Goal: Information Seeking & Learning: Check status

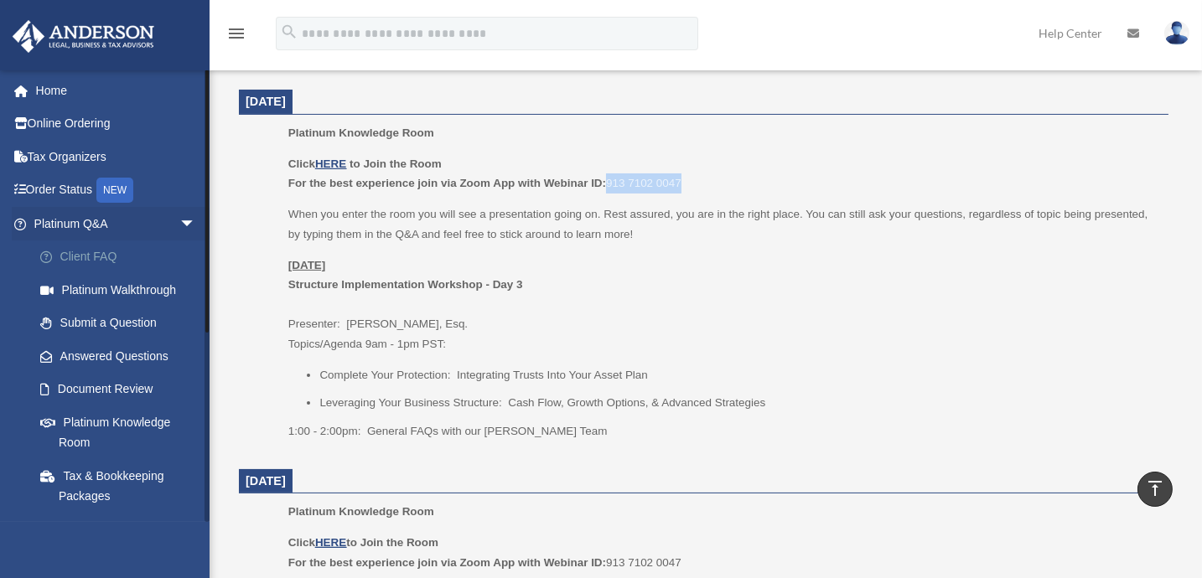
scroll to position [686, 0]
click at [106, 351] on link "Answered Questions" at bounding box center [122, 356] width 198 height 34
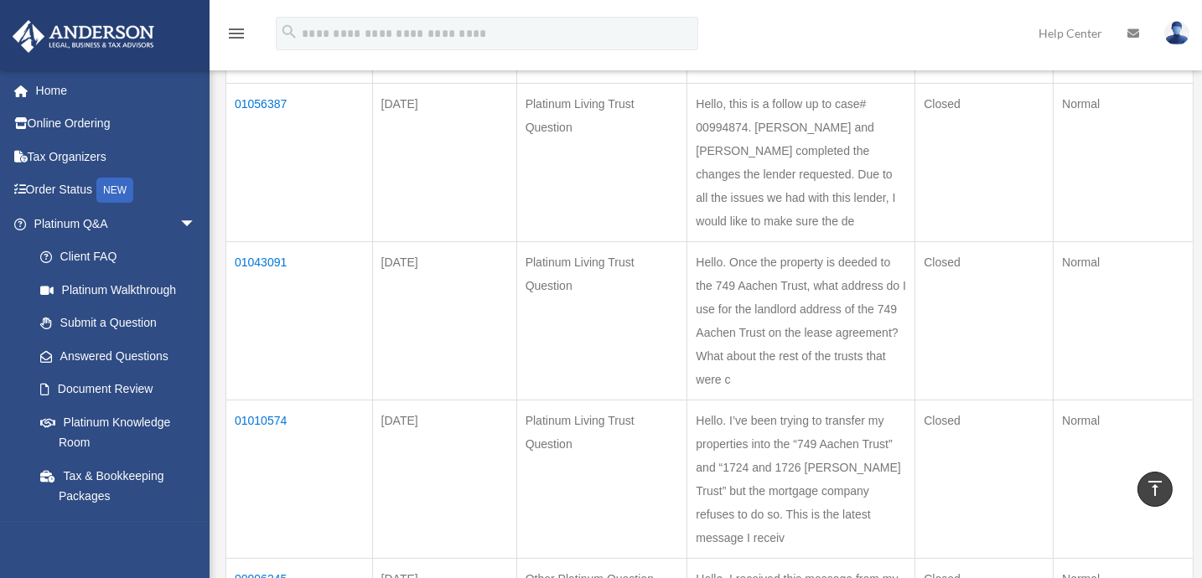
scroll to position [686, 0]
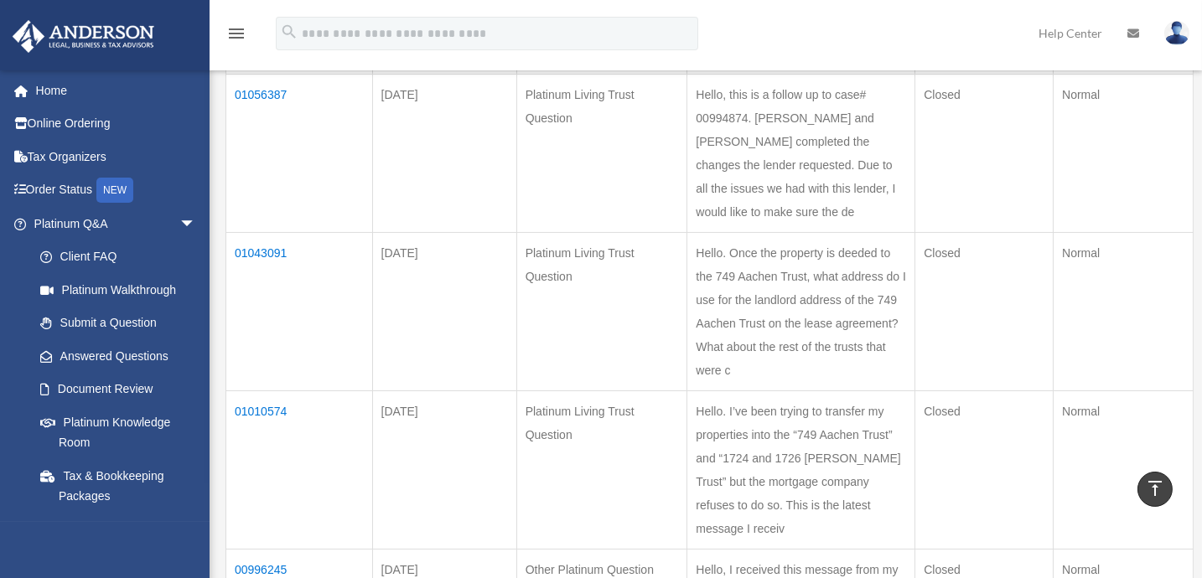
click at [267, 317] on td "01043091" at bounding box center [299, 312] width 147 height 158
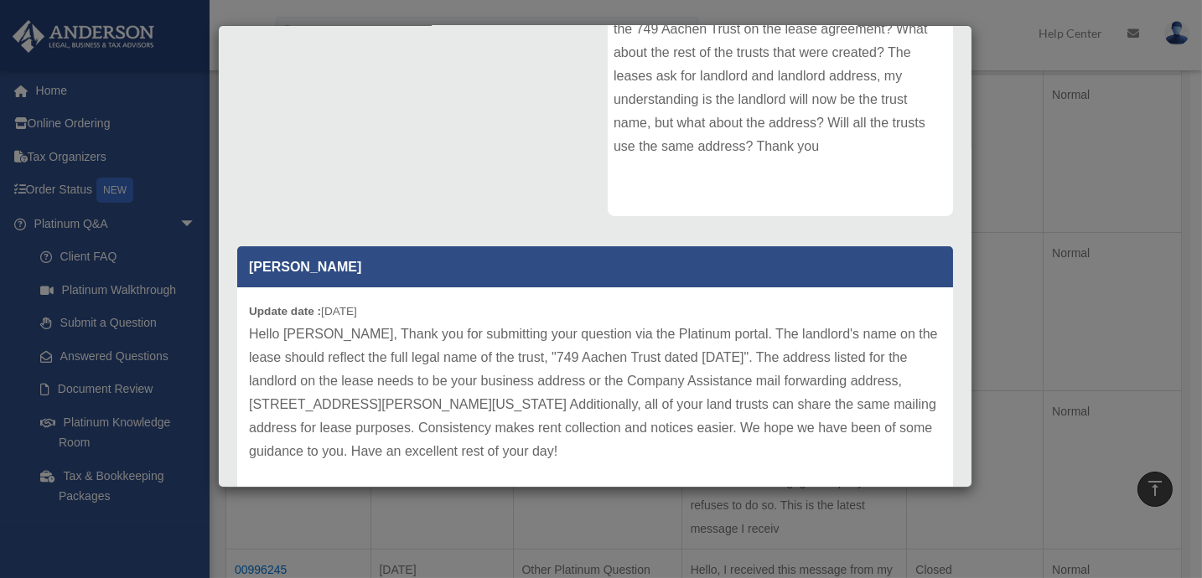
scroll to position [364, 0]
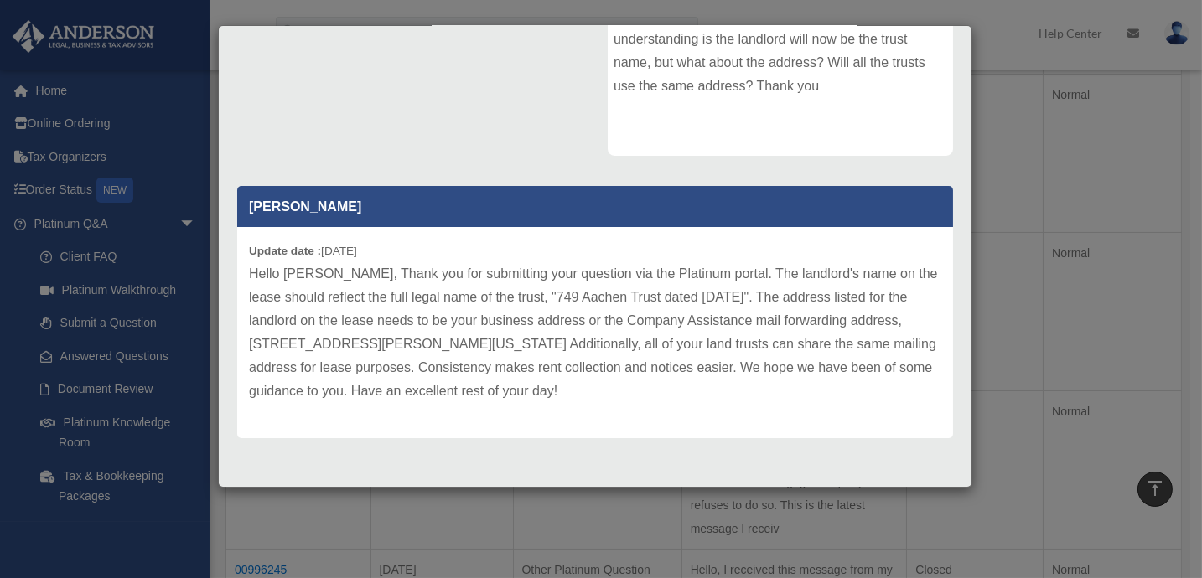
click at [113, 216] on div "Case Detail × Platinum Living Trust Question Case Number 01043091 Created Date …" at bounding box center [601, 289] width 1202 height 578
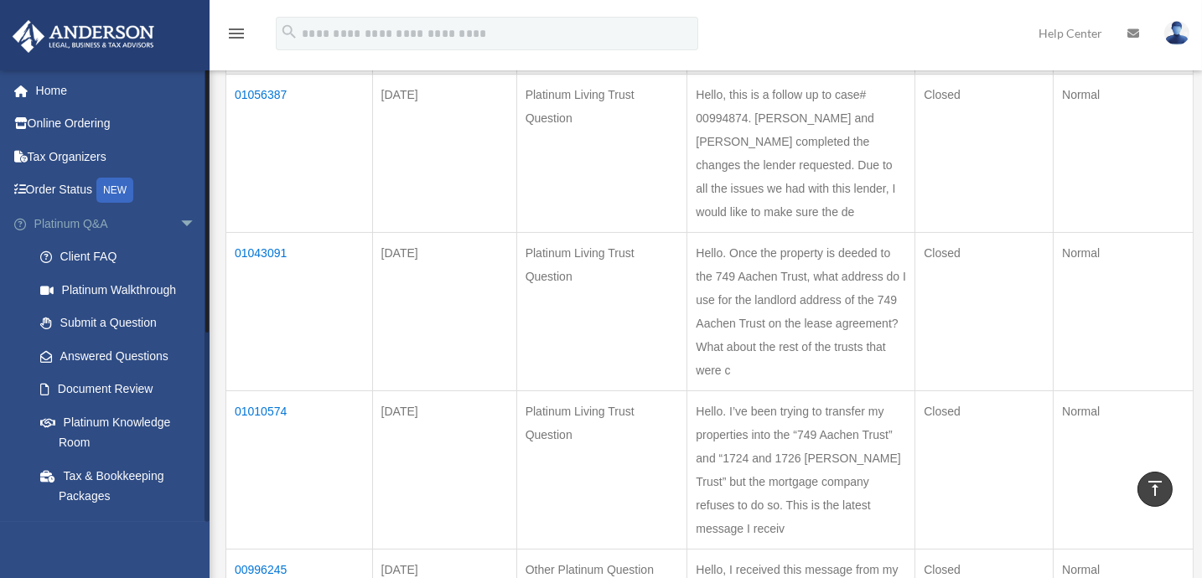
click at [185, 224] on span "arrow_drop_down" at bounding box center [196, 224] width 34 height 34
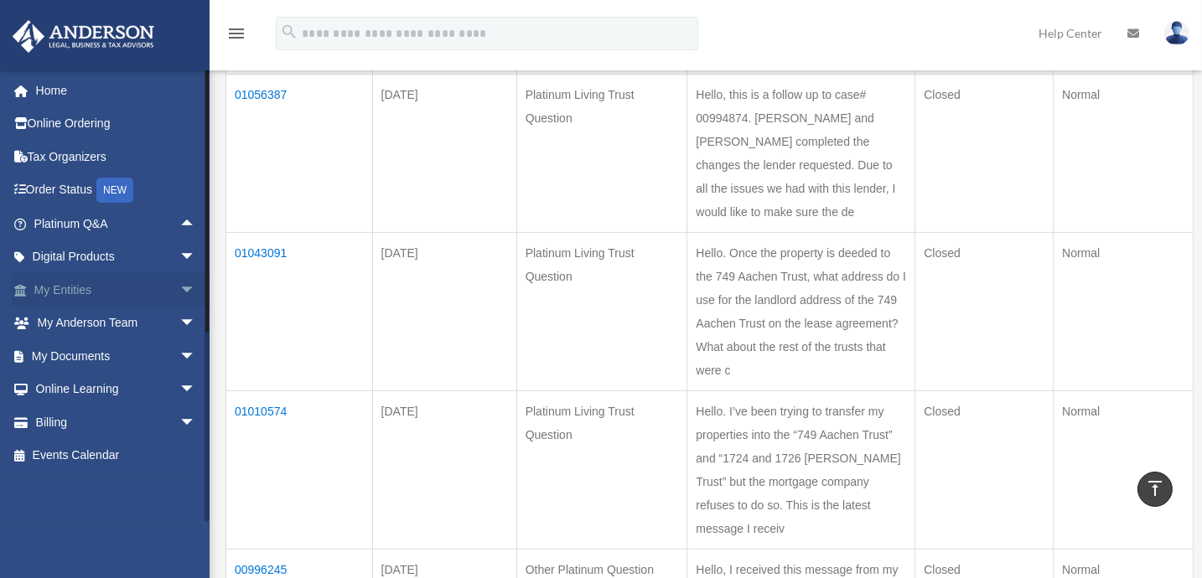
click at [179, 286] on span "arrow_drop_down" at bounding box center [196, 290] width 34 height 34
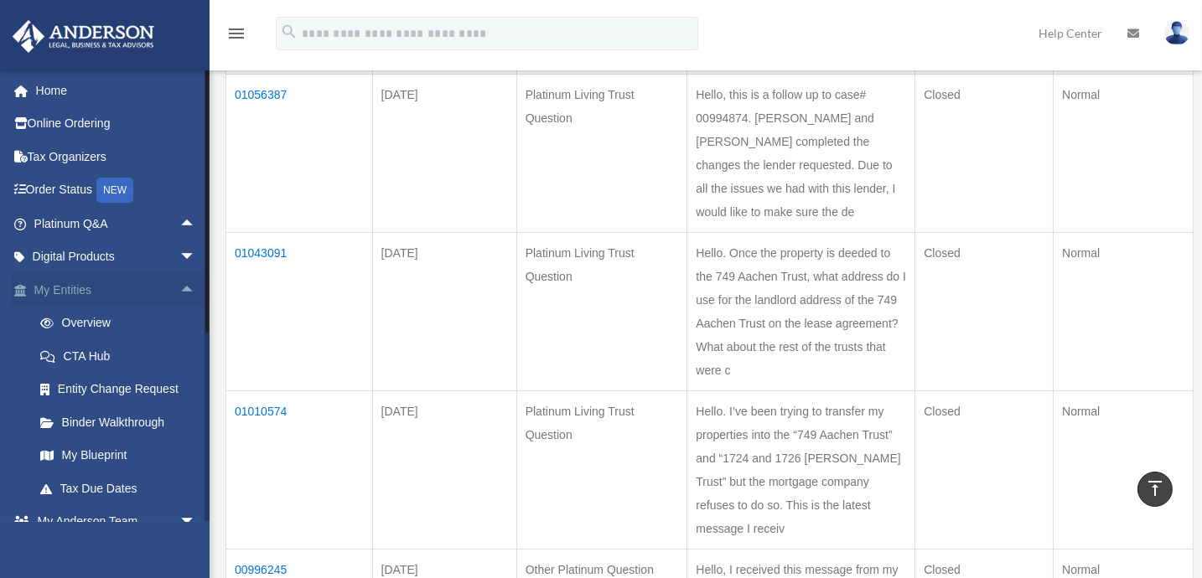
click at [125, 294] on link "My Entities arrow_drop_up" at bounding box center [117, 290] width 210 height 34
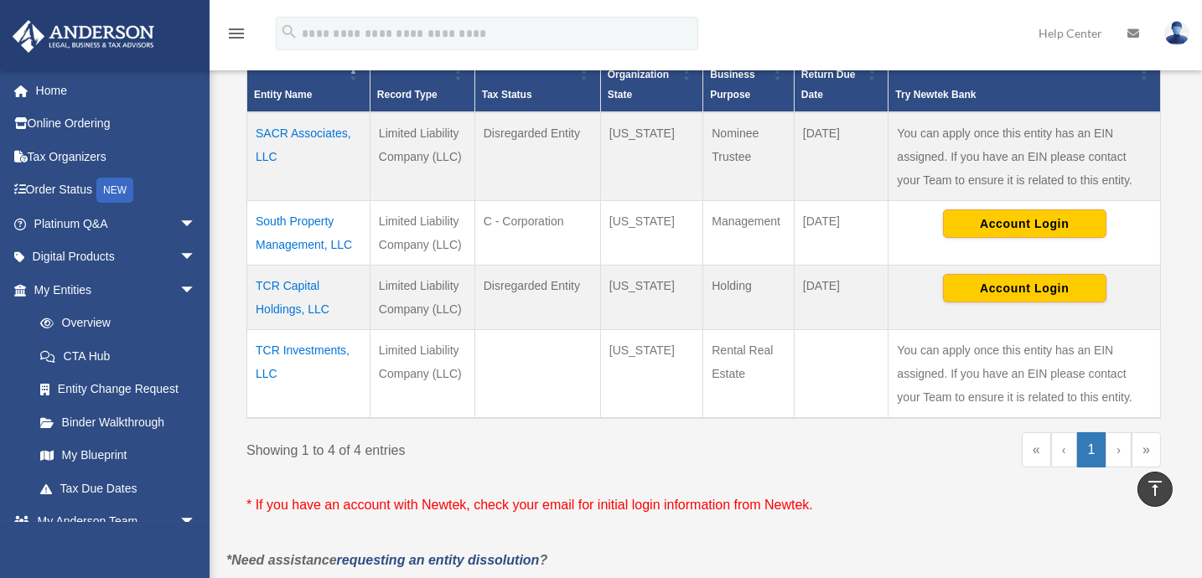
scroll to position [304, 0]
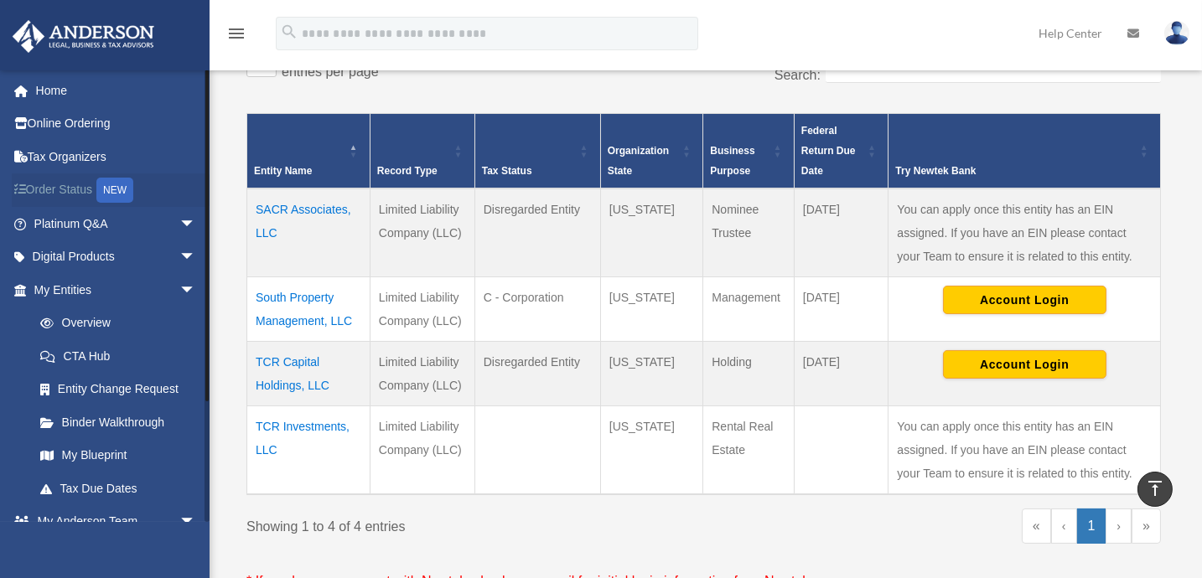
click at [68, 184] on link "Order Status NEW" at bounding box center [117, 190] width 210 height 34
click at [68, 127] on link "Online Ordering" at bounding box center [117, 124] width 210 height 34
click at [68, 126] on link "Online Ordering" at bounding box center [117, 124] width 210 height 34
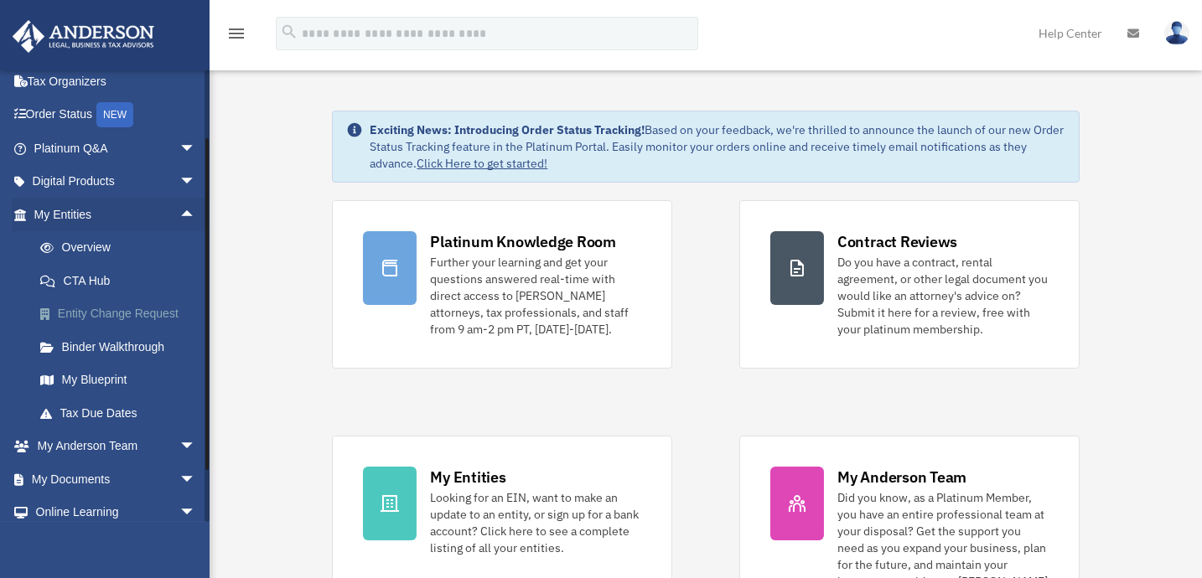
scroll to position [152, 0]
